Goal: Task Accomplishment & Management: Complete application form

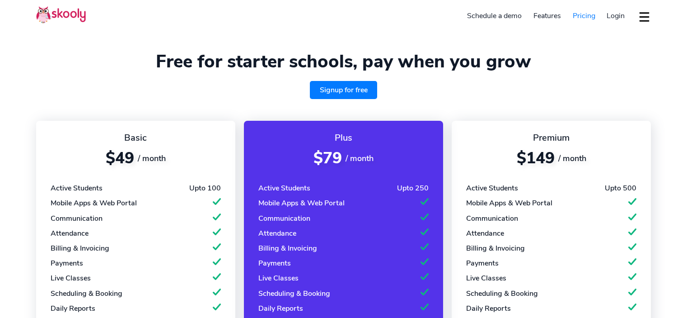
select select "en"
select select "20"
select select "[GEOGRAPHIC_DATA]"
select select "[GEOGRAPHIC_DATA]/[GEOGRAPHIC_DATA]"
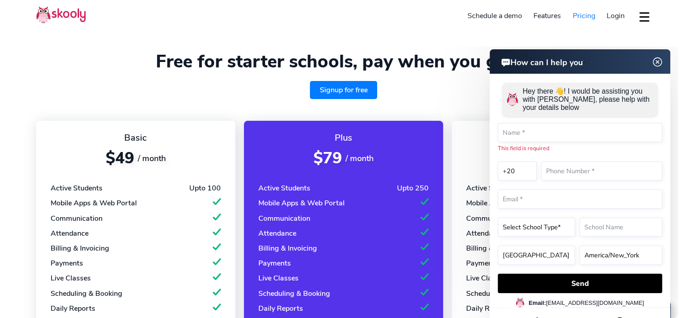
click at [658, 63] on img at bounding box center [657, 61] width 17 height 11
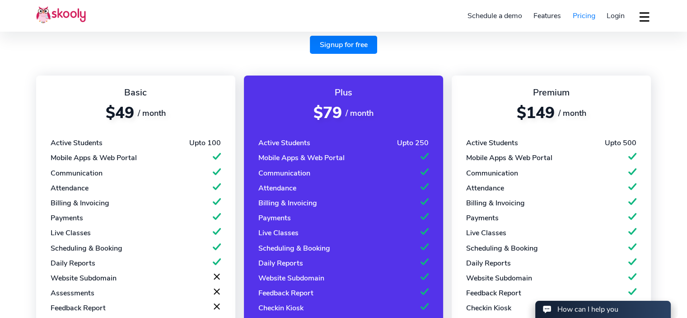
scroll to position [90, 0]
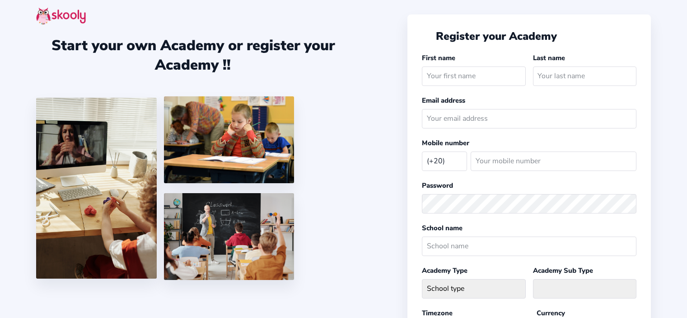
select select "EG"
type input "info@eduraonlineschool.com"
click at [465, 75] on input "text" at bounding box center [473, 75] width 103 height 19
type input "Edura"
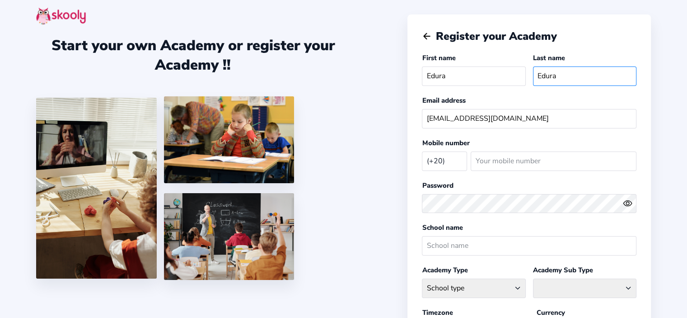
click at [557, 80] on input "Edura" at bounding box center [584, 75] width 103 height 19
type input "HABASHY"
click at [468, 83] on input "Edura" at bounding box center [473, 75] width 103 height 19
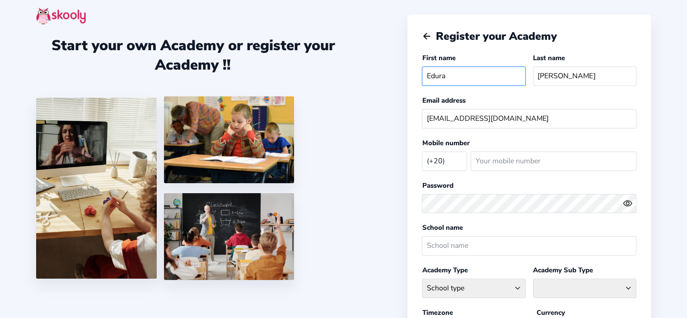
type input "AYA"
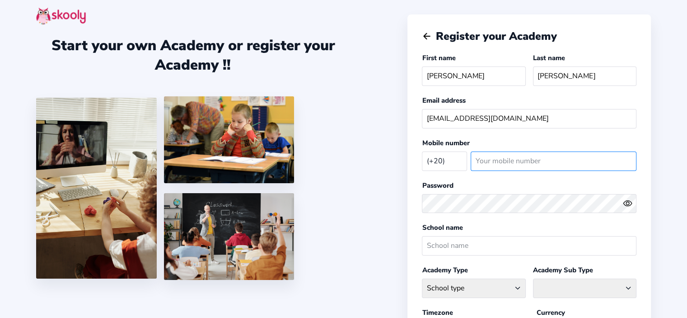
click at [481, 155] on input "number" at bounding box center [554, 160] width 166 height 19
type input "1011889973"
click at [631, 205] on icon "Eye" at bounding box center [627, 202] width 9 height 9
click at [631, 205] on icon "Eye Off" at bounding box center [627, 202] width 9 height 9
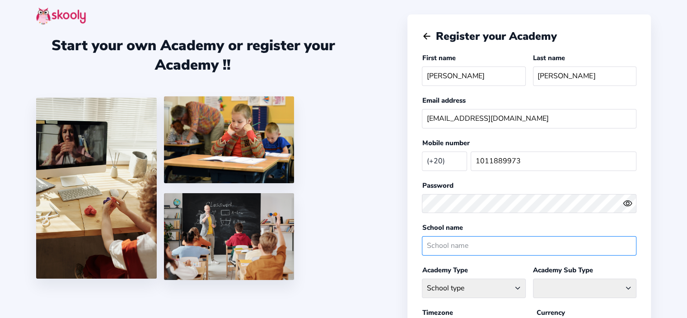
click at [606, 238] on input "text" at bounding box center [529, 245] width 215 height 19
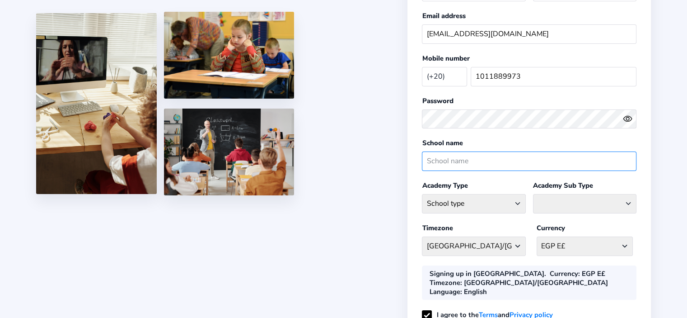
scroll to position [90, 0]
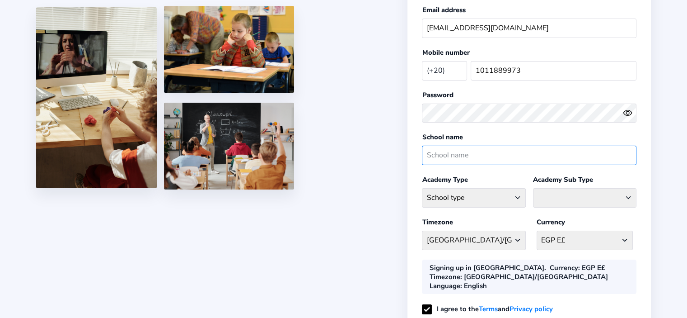
click at [491, 157] on input "text" at bounding box center [529, 155] width 215 height 19
click at [490, 157] on input "text" at bounding box center [529, 155] width 215 height 19
type input "ث"
type input "Edura Online School"
click at [517, 195] on select "School type Academic Afterschool Arts Dance Homeschool Language Martial Arts Mu…" at bounding box center [473, 197] width 103 height 19
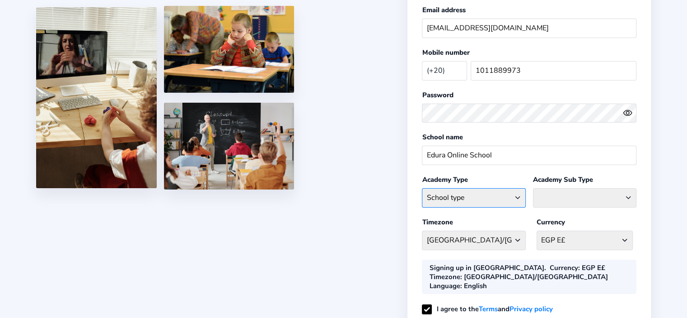
click at [517, 193] on select "School type Academic Afterschool Arts Dance Homeschool Language Martial Arts Mu…" at bounding box center [473, 197] width 103 height 19
click at [502, 193] on select "School type Academic Afterschool Arts Dance Homeschool Language Martial Arts Mu…" at bounding box center [473, 197] width 103 height 19
select select "AH"
click at [422, 188] on select "School type Academic Afterschool Arts Dance Homeschool Language Martial Arts Mu…" at bounding box center [473, 197] width 103 height 19
select select
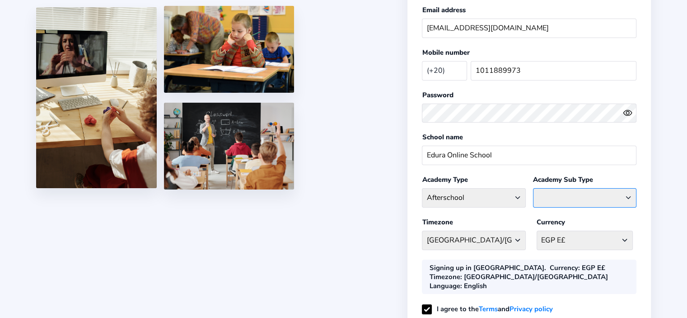
click at [613, 195] on select "Afterschool Homeschool" at bounding box center [584, 197] width 103 height 19
click at [516, 195] on select "School type Academic Afterschool Arts Dance Homeschool Language Martial Arts Mu…" at bounding box center [473, 197] width 103 height 19
select select "GA"
click at [422, 188] on select "School type Academic Afterschool Arts Dance Homeschool Language Martial Arts Mu…" at bounding box center [473, 197] width 103 height 19
select select "COC"
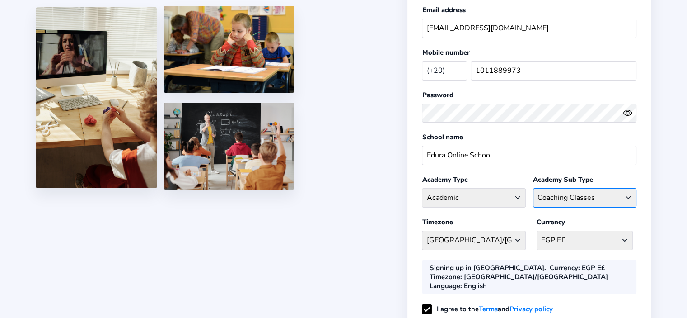
click at [604, 196] on select "Coaching Classes Enrichment Centre General Academy Kumaon Centre Math Centre Ro…" at bounding box center [584, 197] width 103 height 19
click at [485, 197] on select "School type Academic Afterschool Arts Dance Homeschool Language Martial Arts Mu…" at bounding box center [473, 197] width 103 height 19
click at [588, 251] on div "Register your Academy First name AYA Last name HABASHY Email address info@edura…" at bounding box center [530, 154] width 244 height 461
click at [615, 242] on select "EGP E£ Afghanistan AFN - ؋. Albania ALL - L Algeria DZD - دج AmericanSamoa USD …" at bounding box center [585, 239] width 96 height 19
click at [657, 233] on div "Start your own Academy or register your Academy !! Register your Academy First …" at bounding box center [343, 163] width 687 height 506
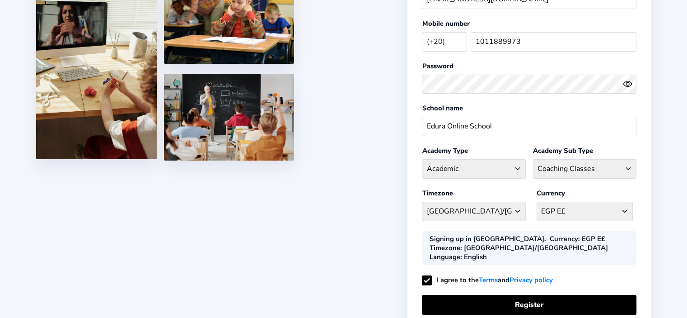
scroll to position [136, 0]
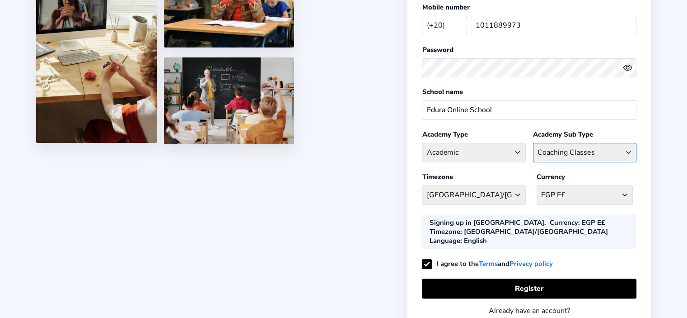
click at [626, 147] on select "Coaching Classes Enrichment Centre General Academy Kumaon Centre Math Centre Ro…" at bounding box center [584, 152] width 103 height 19
click at [517, 150] on select "School type Academic Afterschool Arts Dance Homeschool Language Martial Arts Mu…" at bounding box center [473, 152] width 103 height 19
select select "AH"
click at [422, 143] on select "School type Academic Afterschool Arts Dance Homeschool Language Martial Arts Mu…" at bounding box center [473, 152] width 103 height 19
select select "AS"
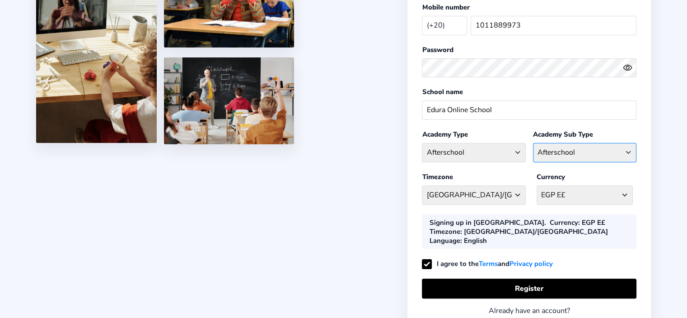
click at [627, 151] on select "Afterschool Homeschool" at bounding box center [584, 152] width 103 height 19
click at [518, 150] on select "School type Academic Afterschool Arts Dance Homeschool Language Martial Arts Mu…" at bounding box center [473, 152] width 103 height 19
select select "AH"
click at [422, 143] on select "School type Academic Afterschool Arts Dance Homeschool Language Martial Arts Mu…" at bounding box center [473, 152] width 103 height 19
click at [630, 149] on select "Afterschool Homeschool" at bounding box center [584, 152] width 103 height 19
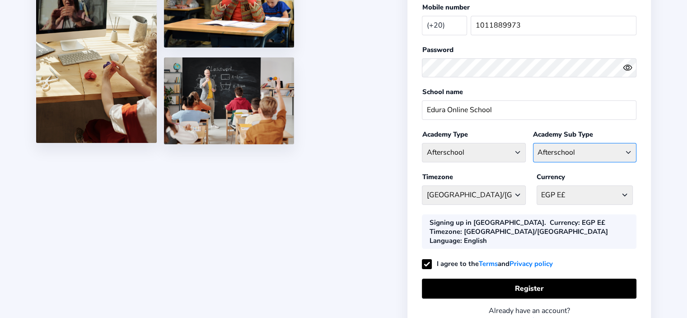
select select "HS"
click at [533, 143] on select "Afterschool Homeschool" at bounding box center [584, 152] width 103 height 19
click at [515, 148] on select "School type Academic Afterschool Arts Dance Homeschool Language Martial Arts Mu…" at bounding box center [473, 152] width 103 height 19
select select "GA"
click at [422, 143] on select "School type Academic Afterschool Arts Dance Homeschool Language Martial Arts Mu…" at bounding box center [473, 152] width 103 height 19
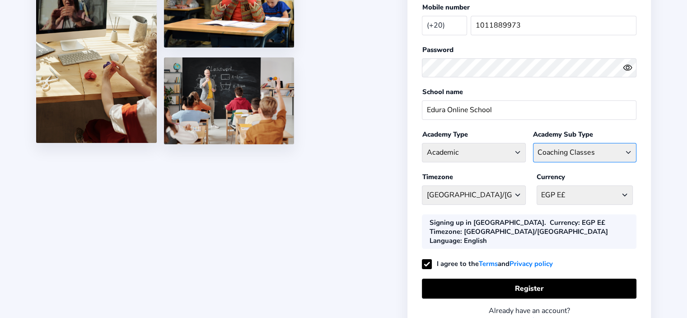
click at [627, 152] on select "Coaching Classes Enrichment Centre General Academy Kumaon Centre Math Centre Ro…" at bounding box center [584, 152] width 103 height 19
click at [599, 152] on select "Coaching Classes Enrichment Centre General Academy Kumaon Centre Math Centre Ro…" at bounding box center [584, 152] width 103 height 19
select select "G"
click at [533, 143] on select "Coaching Classes Enrichment Centre General Academy Kumaon Centre Math Centre Ro…" at bounding box center [584, 152] width 103 height 19
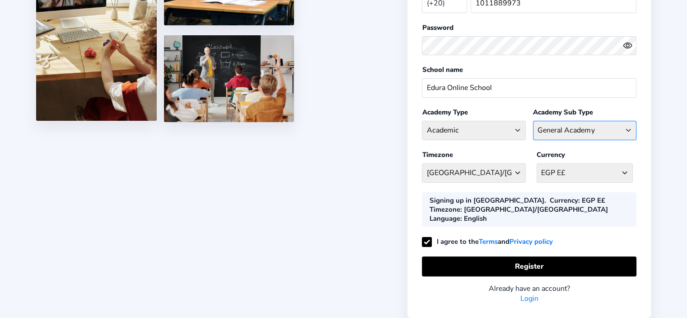
scroll to position [177, 0]
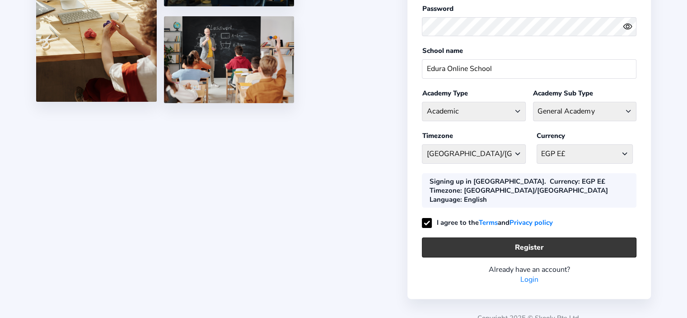
click at [526, 237] on button "Register" at bounding box center [529, 246] width 215 height 19
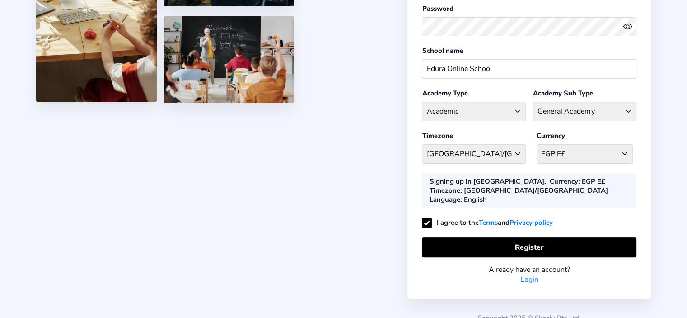
click at [532, 274] on link "Login" at bounding box center [530, 279] width 18 height 10
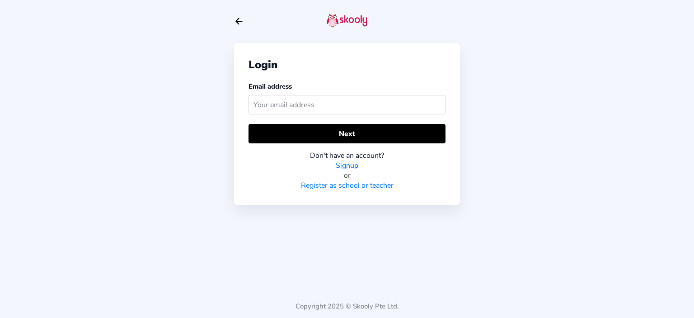
click at [358, 110] on input "text" at bounding box center [347, 104] width 197 height 19
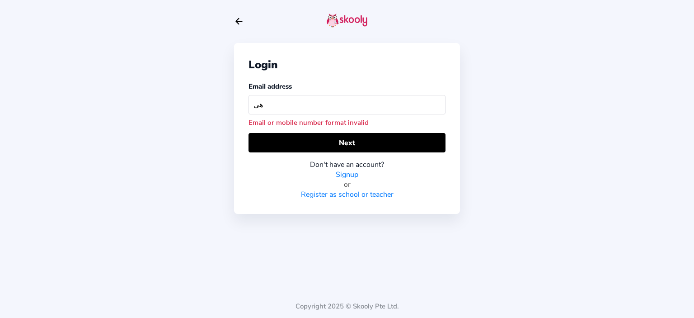
type input "ه"
click at [280, 105] on input "info" at bounding box center [347, 104] width 197 height 19
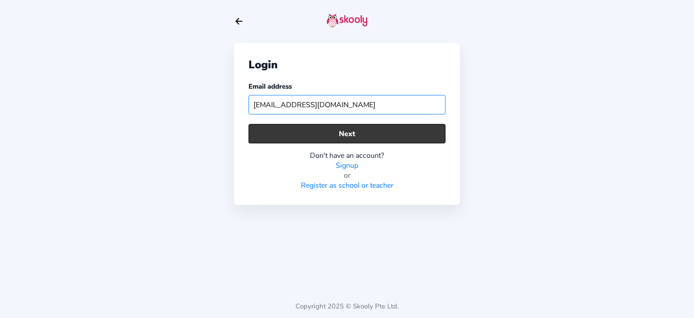
type input "info@eduraonlineschool.com"
click at [347, 134] on button "Next" at bounding box center [347, 133] width 197 height 19
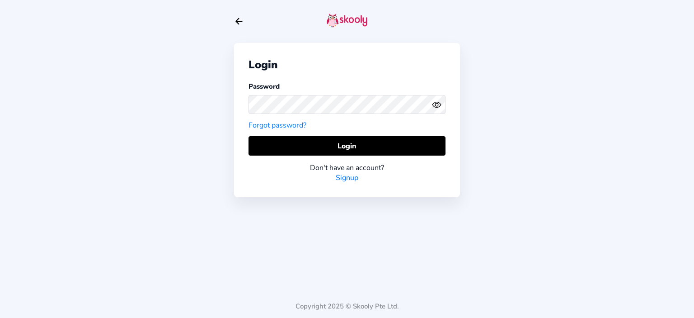
click at [437, 106] on icon "Eye" at bounding box center [436, 104] width 9 height 9
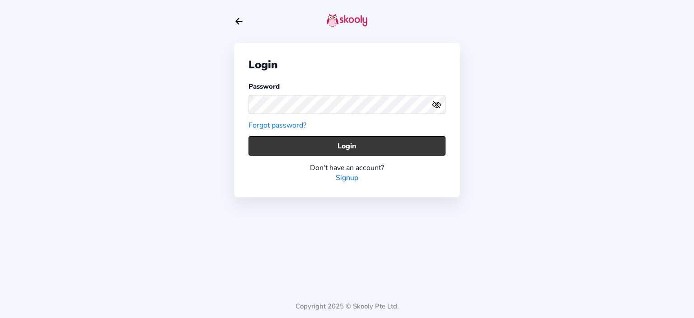
click at [349, 148] on button "Login" at bounding box center [347, 145] width 197 height 19
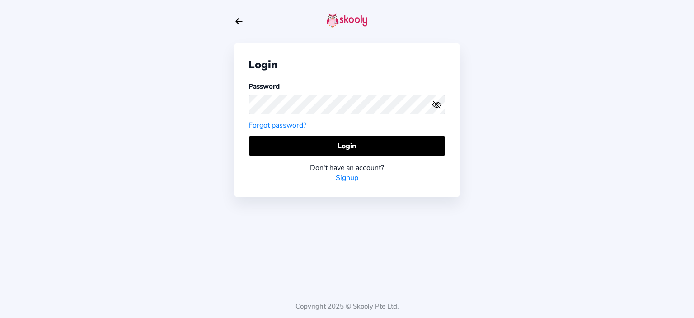
click at [437, 103] on icon "eye off outline" at bounding box center [437, 105] width 4 height 4
click at [437, 103] on circle "eye outline" at bounding box center [436, 104] width 3 height 3
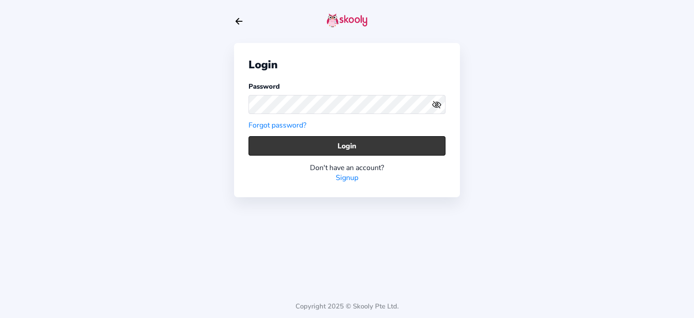
click at [349, 150] on button "Login" at bounding box center [347, 145] width 197 height 19
